Goal: Task Accomplishment & Management: Manage account settings

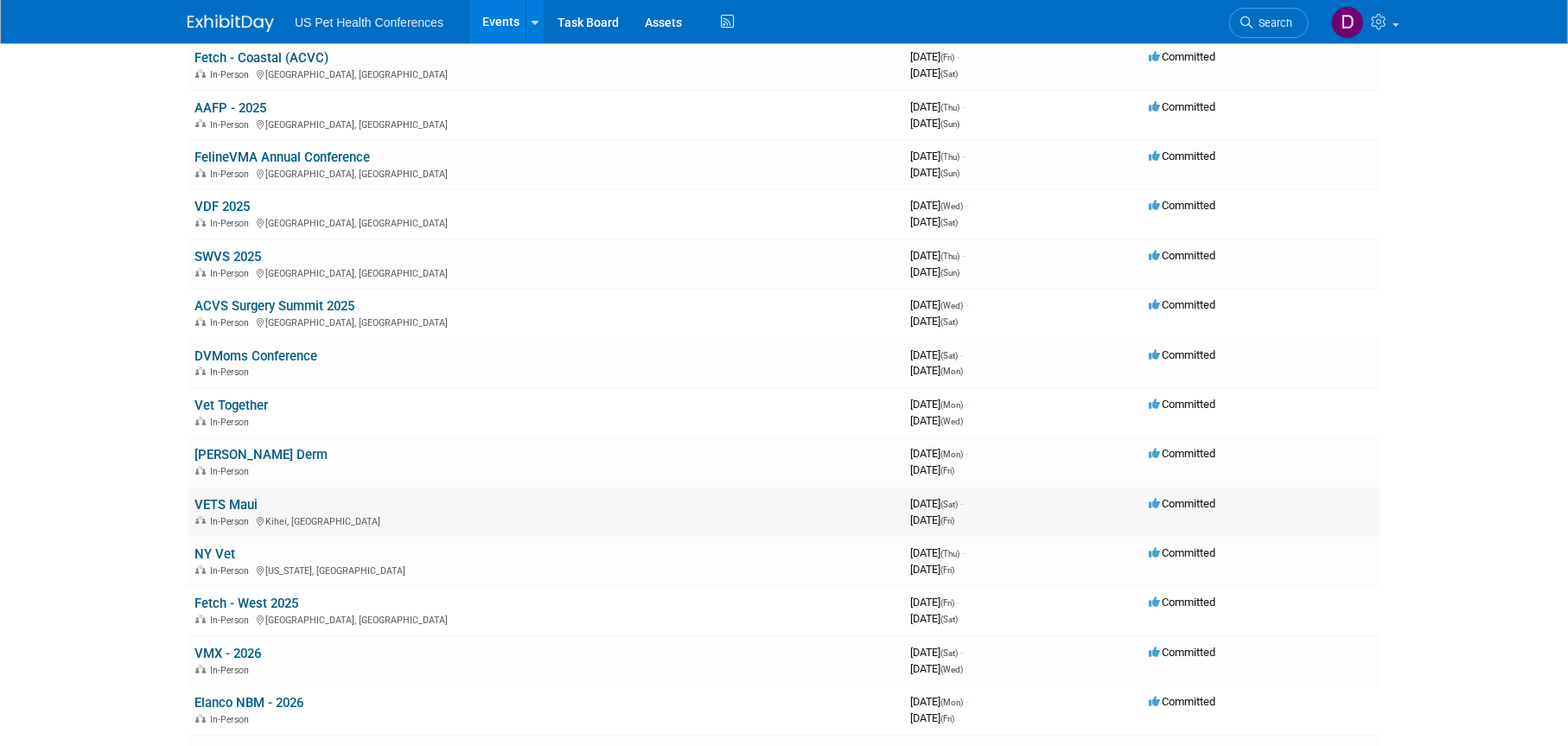
scroll to position [346, 0]
click at [251, 646] on link "VMX - 2026" at bounding box center [227, 653] width 67 height 15
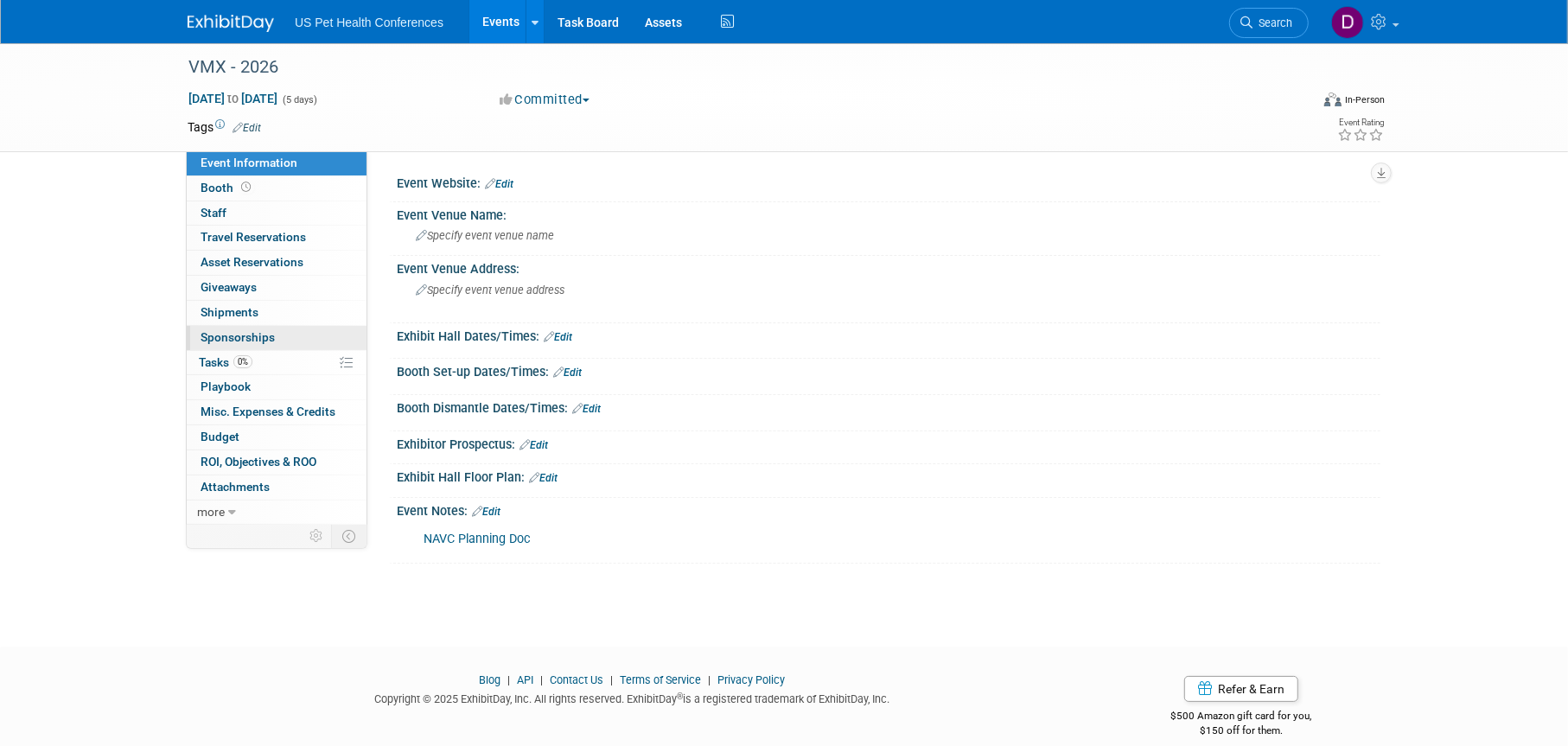
click at [239, 337] on span "Sponsorships 0" at bounding box center [238, 337] width 74 height 14
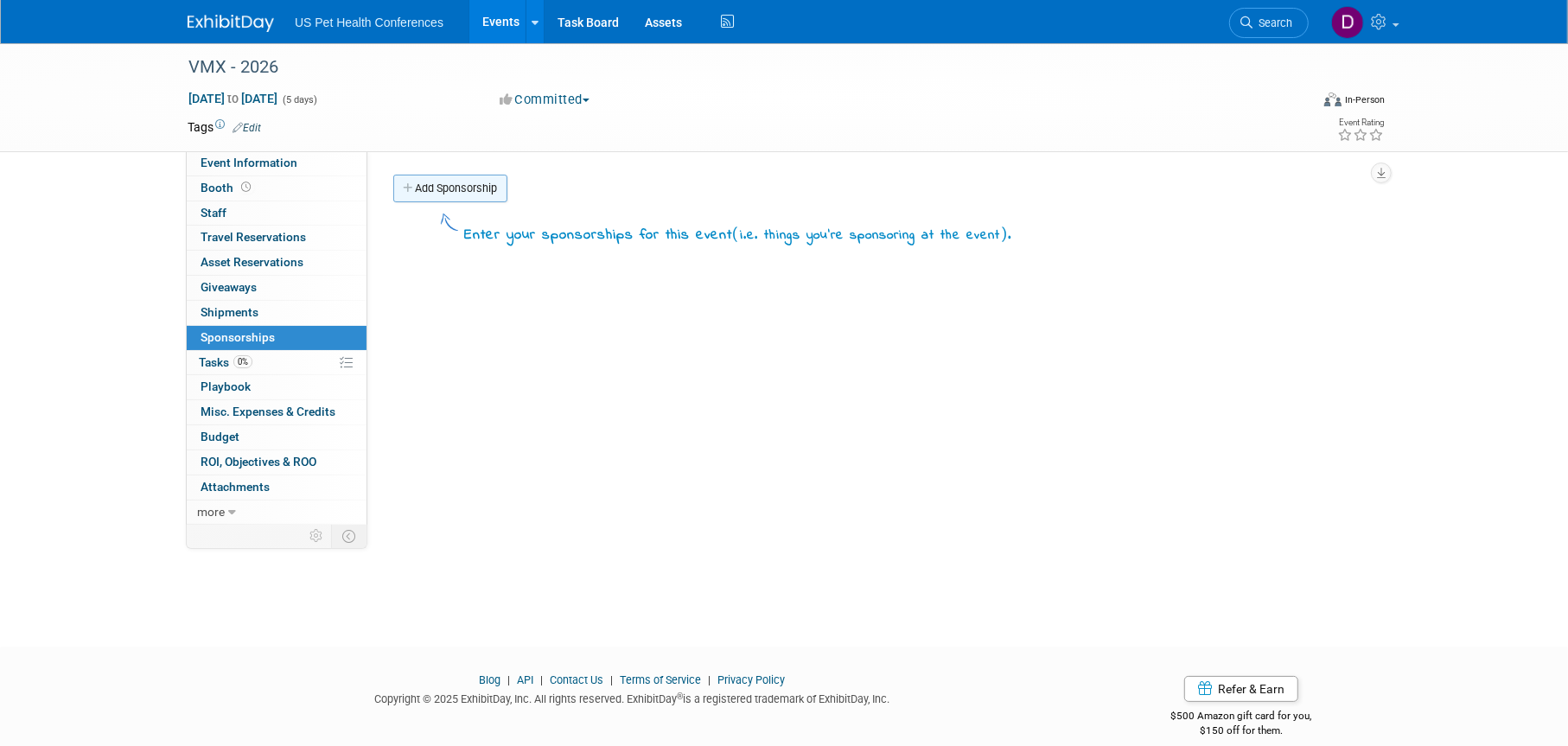
click at [411, 191] on icon at bounding box center [408, 189] width 12 height 11
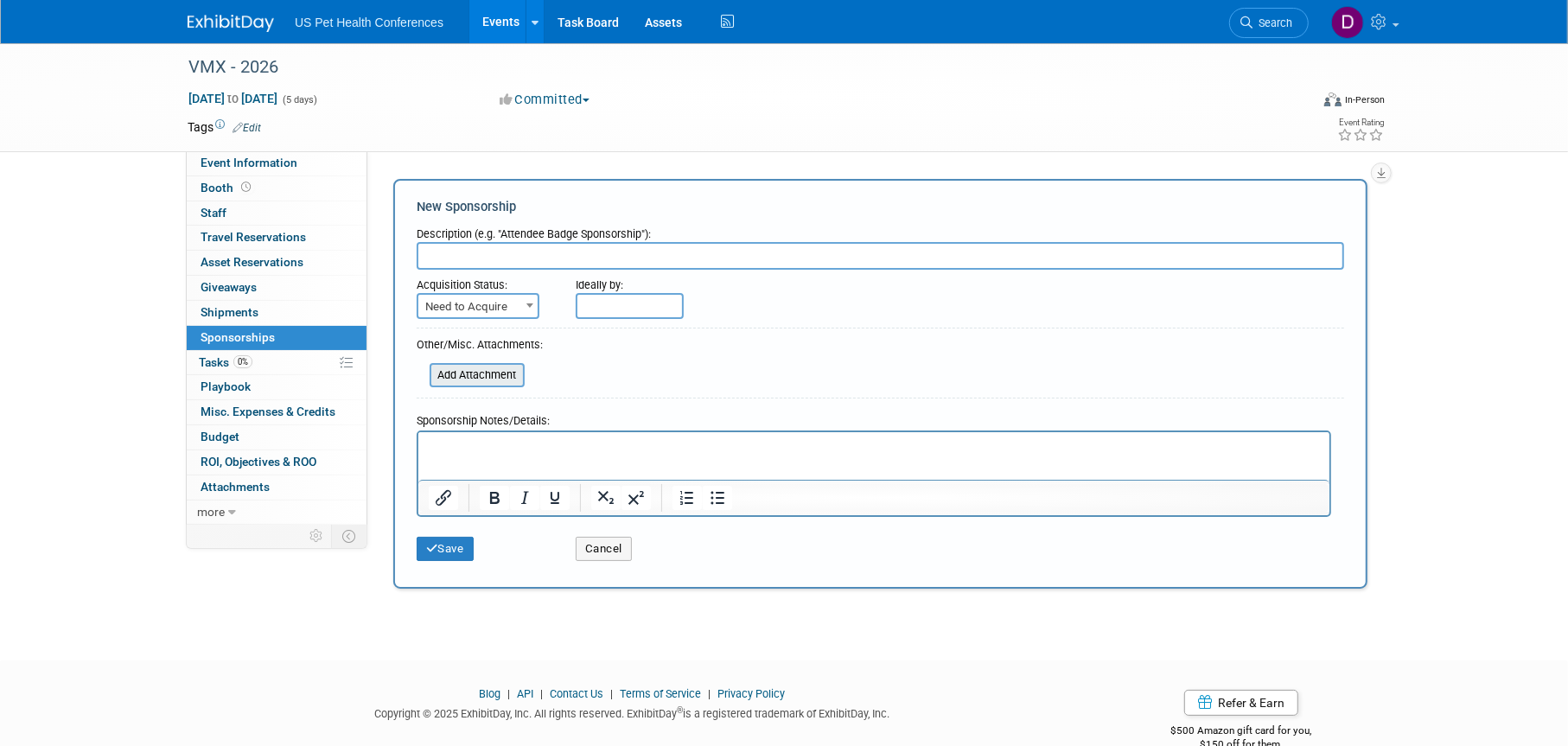
click at [465, 375] on input "file" at bounding box center [420, 375] width 206 height 21
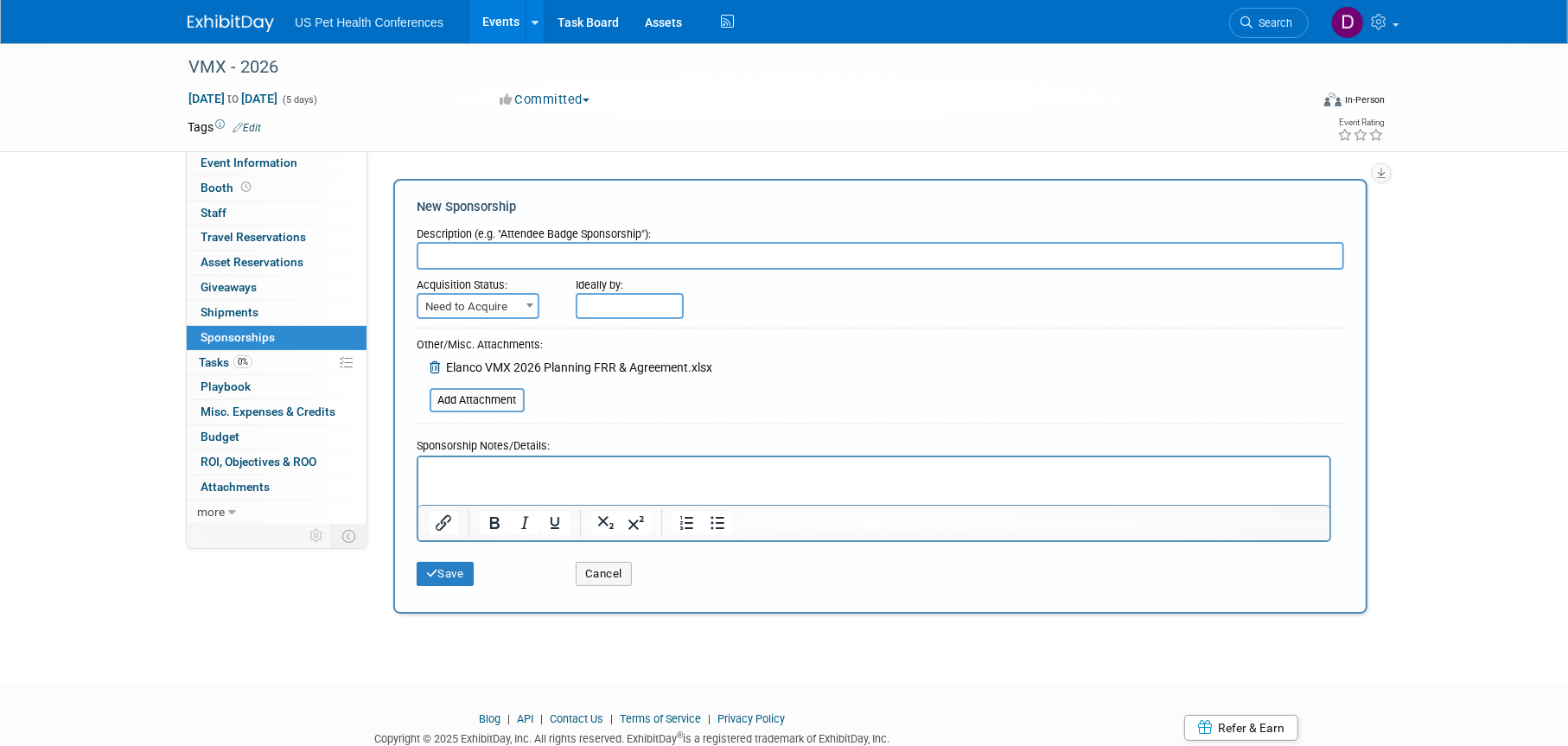
click at [513, 262] on input "text" at bounding box center [881, 256] width 928 height 27
type input "FRR & Sponsorship Agreement"
click at [455, 574] on button "Save" at bounding box center [445, 574] width 57 height 25
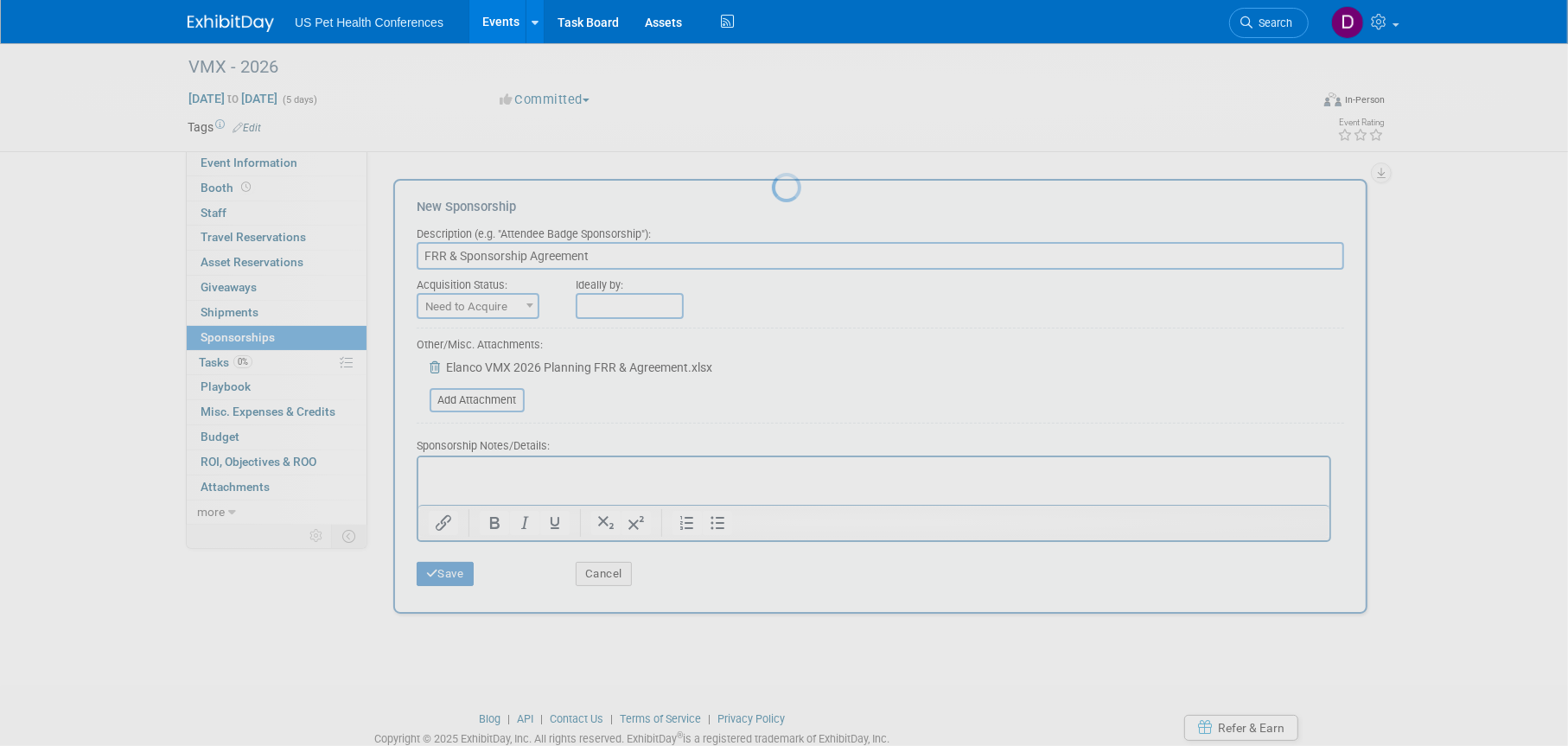
scroll to position [21, 0]
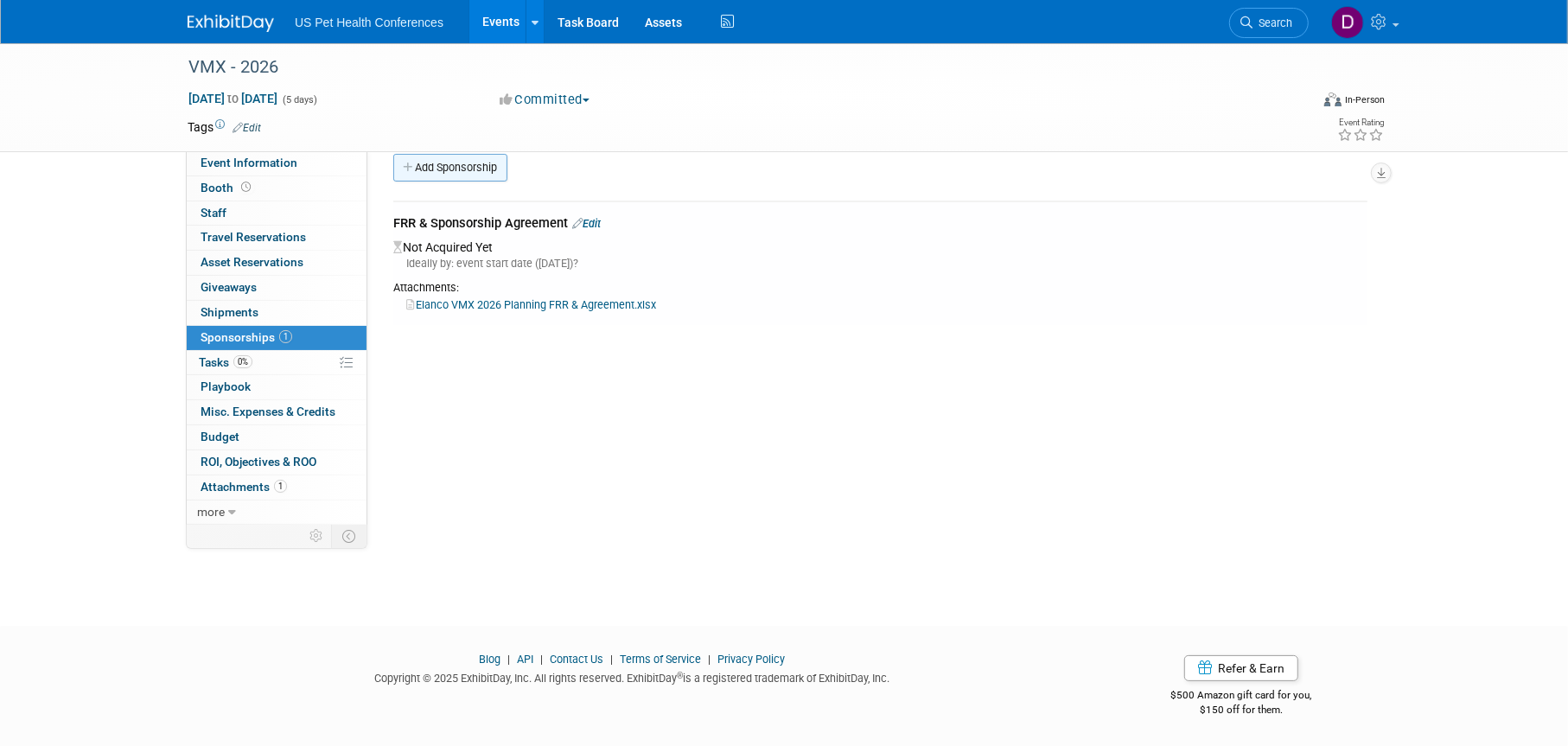
click at [415, 180] on link "Add Sponsorship" at bounding box center [450, 167] width 114 height 27
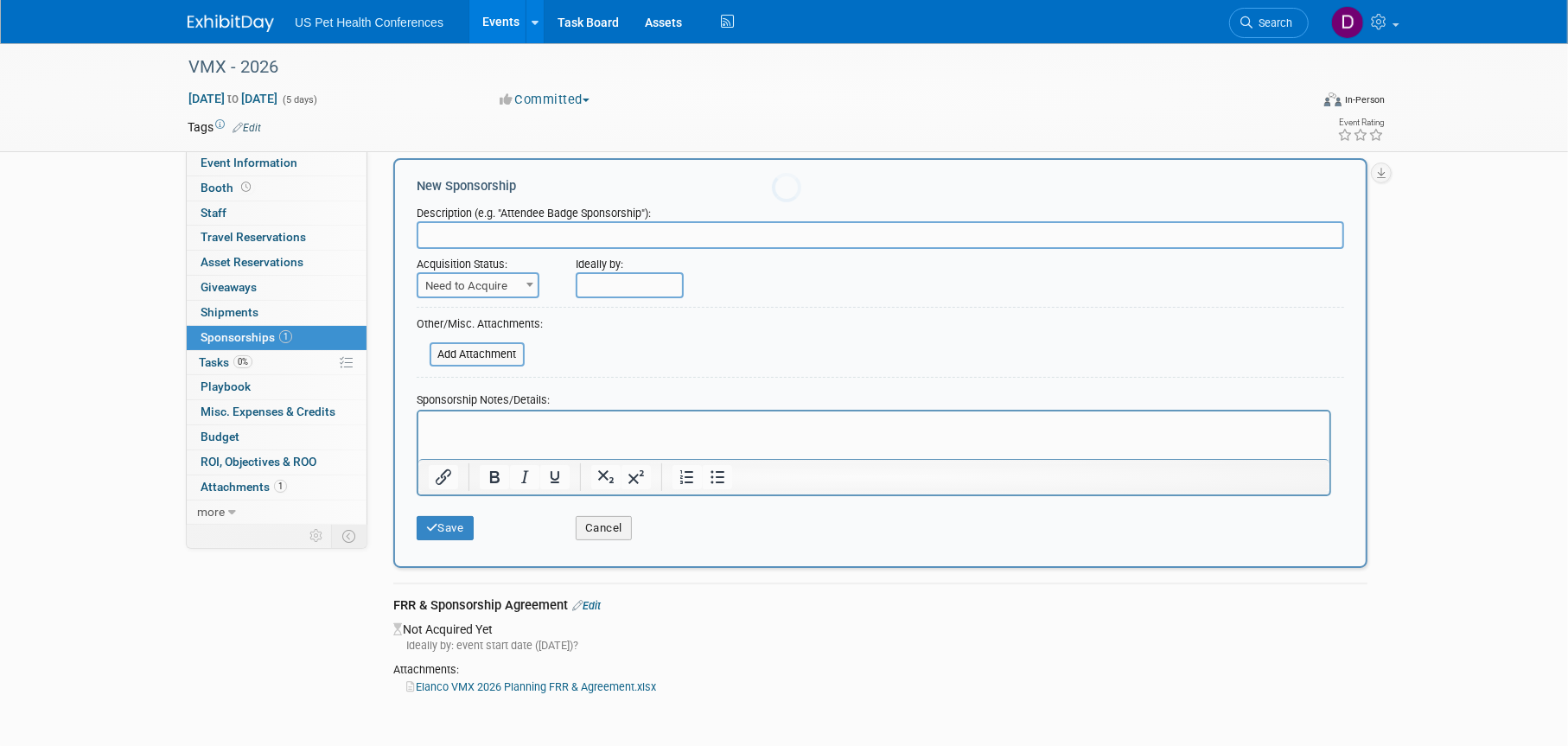
scroll to position [0, 0]
click at [431, 233] on input "text" at bounding box center [881, 235] width 928 height 27
type input "[PERSON_NAME]"
click at [483, 353] on input "file" at bounding box center [420, 355] width 206 height 21
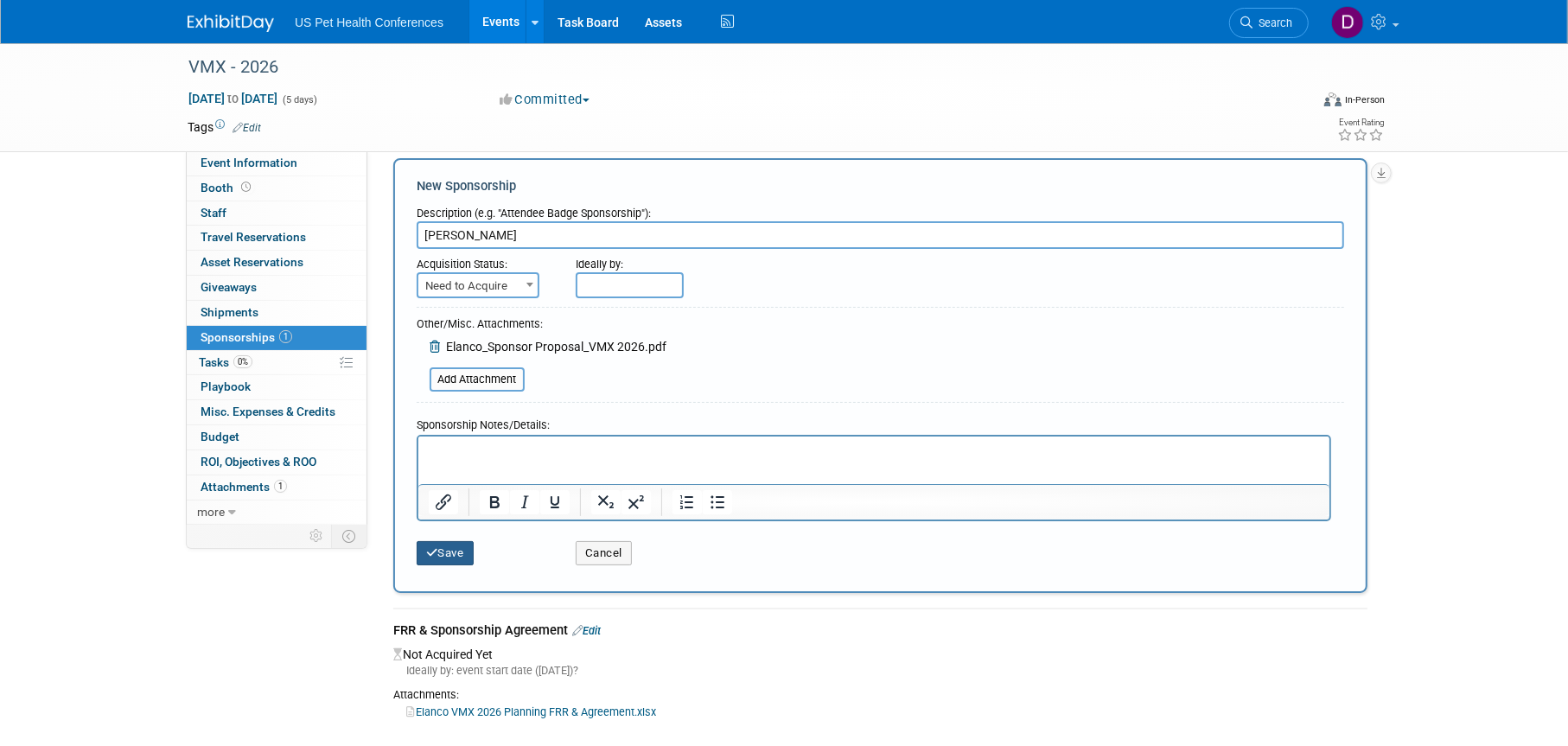
click at [454, 553] on button "Save" at bounding box center [445, 554] width 57 height 25
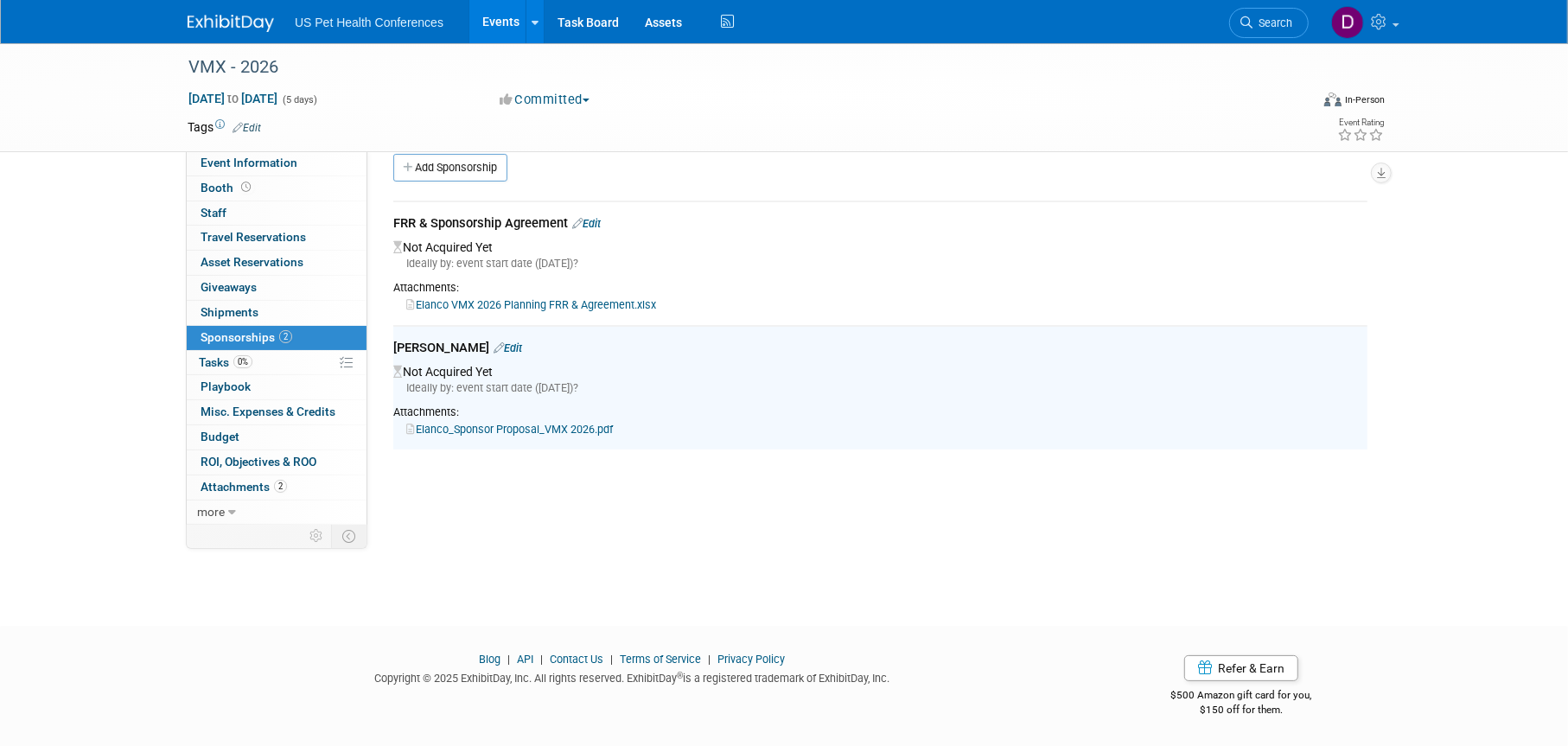
click at [163, 575] on div "VMX - 2026 [DATE] to [DATE] (5 days) [DATE] to [DATE] Committed Committed Consi…" at bounding box center [784, 308] width 1568 height 572
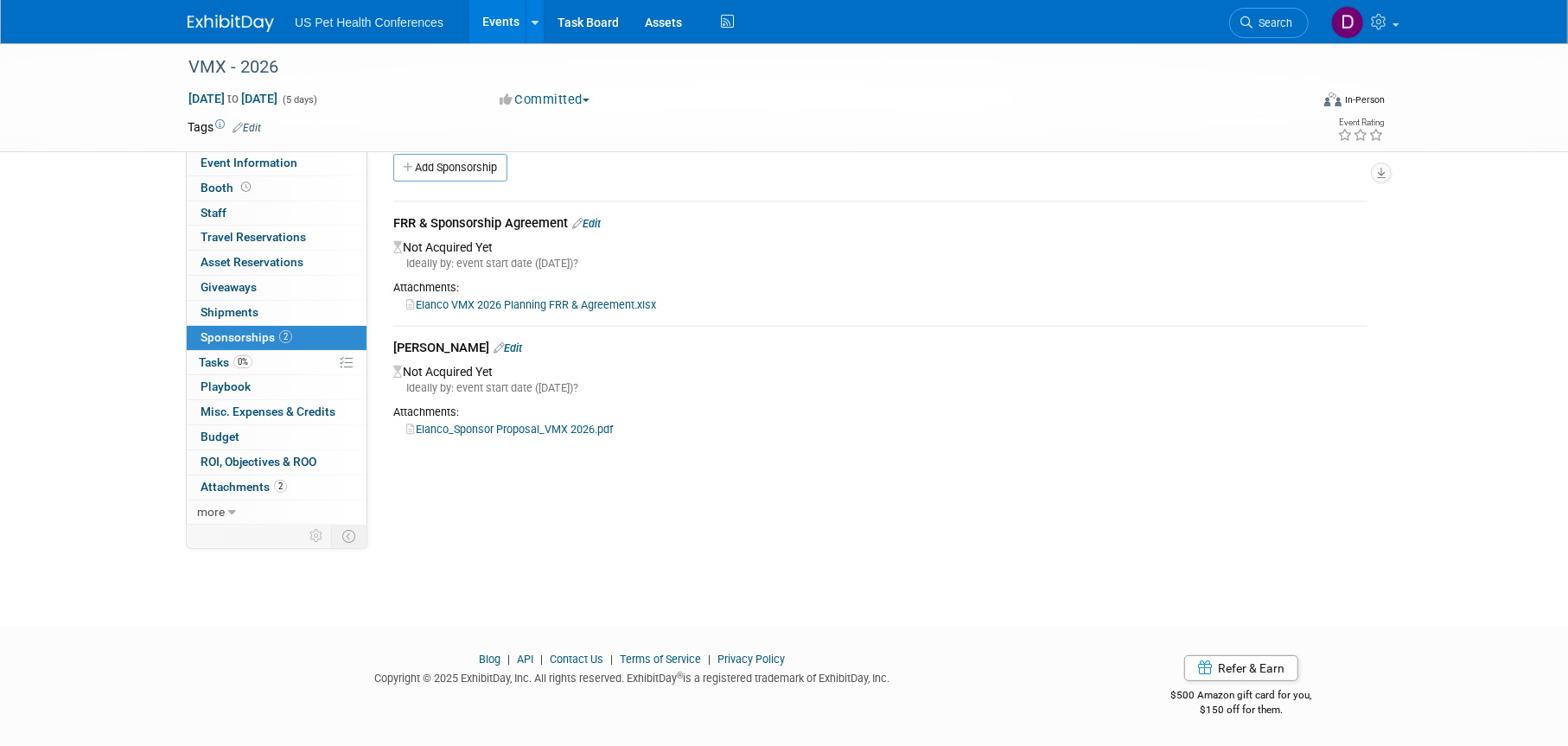
click at [492, 22] on link "Events" at bounding box center [501, 22] width 63 height 43
